Goal: Task Accomplishment & Management: Complete application form

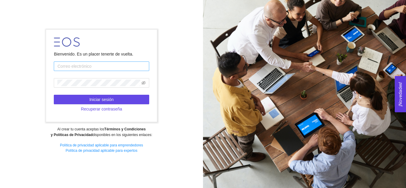
click at [80, 64] on input "text" at bounding box center [101, 67] width 95 height 10
type input "[PERSON_NAME][EMAIL_ADDRESS][PERSON_NAME][PERSON_NAME][DOMAIN_NAME]"
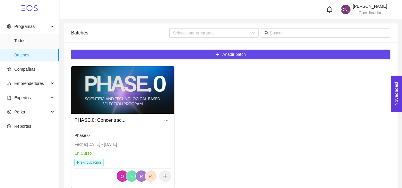
scroll to position [33, 0]
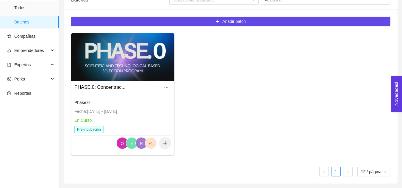
click at [116, 56] on div at bounding box center [122, 57] width 103 height 48
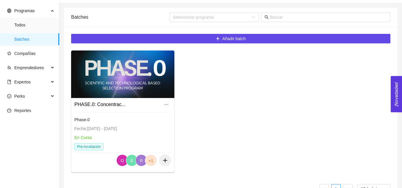
scroll to position [16, 0]
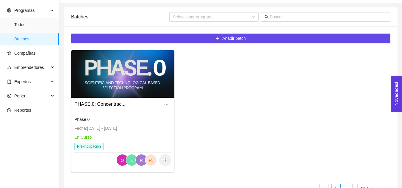
click at [123, 104] on div "PHASE.0: Concentrac..." at bounding box center [122, 105] width 97 height 10
click at [122, 81] on div at bounding box center [122, 74] width 103 height 48
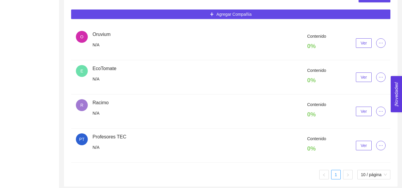
scroll to position [160, 0]
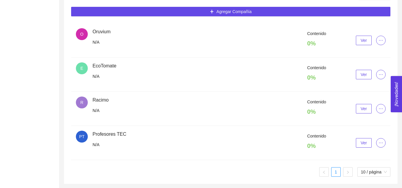
click at [126, 38] on div "Contenido 0 % Ver" at bounding box center [239, 40] width 293 height 20
drag, startPoint x: 99, startPoint y: 30, endPoint x: 82, endPoint y: 33, distance: 17.6
click at [82, 33] on div "O Oruvium N/A" at bounding box center [84, 38] width 17 height 20
click at [82, 33] on span "O" at bounding box center [81, 34] width 3 height 12
click at [362, 42] on span "Ver" at bounding box center [364, 40] width 6 height 7
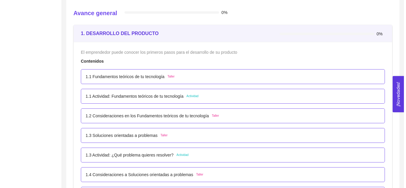
scroll to position [178, 0]
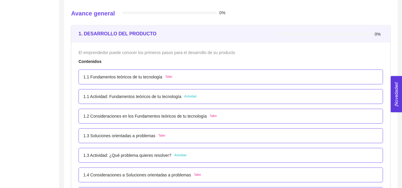
click at [132, 77] on p "1.1 Fundamentos teóricos de tu tecnología" at bounding box center [122, 77] width 79 height 7
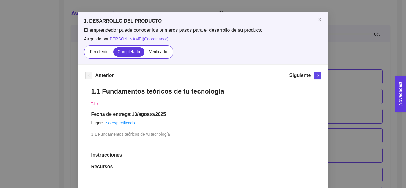
scroll to position [19, 0]
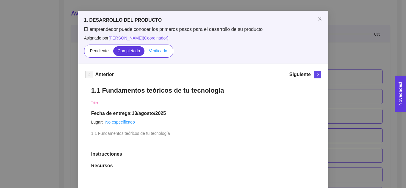
click at [156, 51] on span "Verificado" at bounding box center [158, 50] width 18 height 5
click at [145, 52] on input "Verificado" at bounding box center [145, 52] width 0 height 0
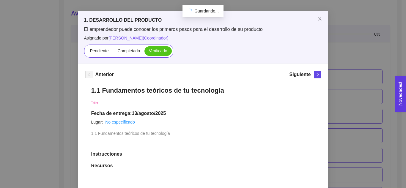
click at [156, 51] on span "Verificado" at bounding box center [158, 50] width 18 height 5
click at [145, 52] on input "Verificado" at bounding box center [145, 52] width 0 height 0
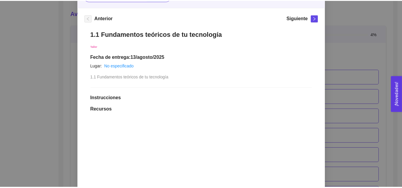
scroll to position [0, 0]
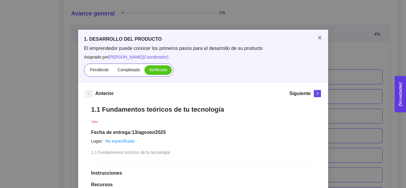
click at [320, 40] on span "Close" at bounding box center [320, 38] width 17 height 17
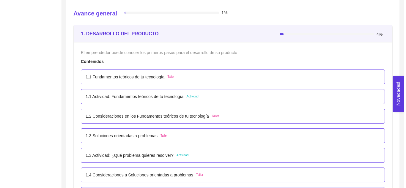
scroll to position [187, 0]
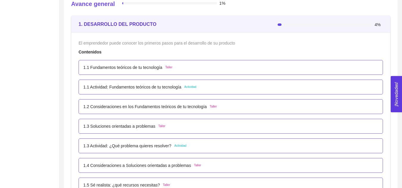
click at [118, 66] on p "1.1 Fundamentos teóricos de tu tecnología" at bounding box center [122, 67] width 79 height 7
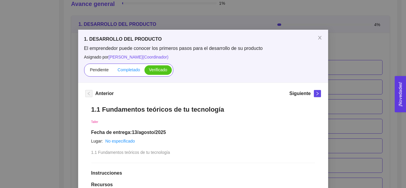
click at [124, 70] on span "Completado" at bounding box center [129, 70] width 23 height 5
click at [113, 71] on input "Completado" at bounding box center [113, 71] width 0 height 0
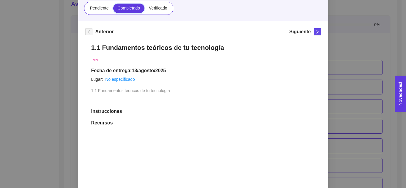
scroll to position [61, 0]
click at [158, 9] on span "Verificado" at bounding box center [158, 8] width 18 height 5
click at [145, 10] on input "Verificado" at bounding box center [145, 10] width 0 height 0
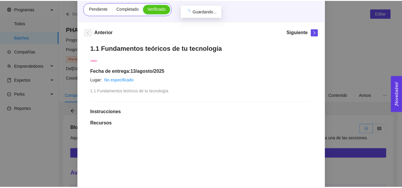
scroll to position [187, 0]
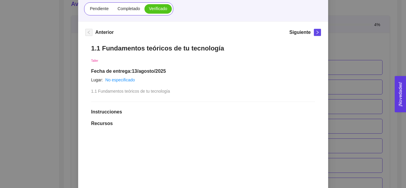
click at [329, 21] on div "1. DESARROLLO DEL PRODUCTO El emprendedor puede conocer los primeros pasos para…" at bounding box center [203, 94] width 406 height 188
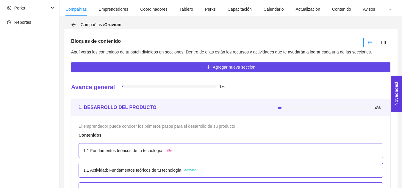
scroll to position [104, 0]
